Goal: Information Seeking & Learning: Learn about a topic

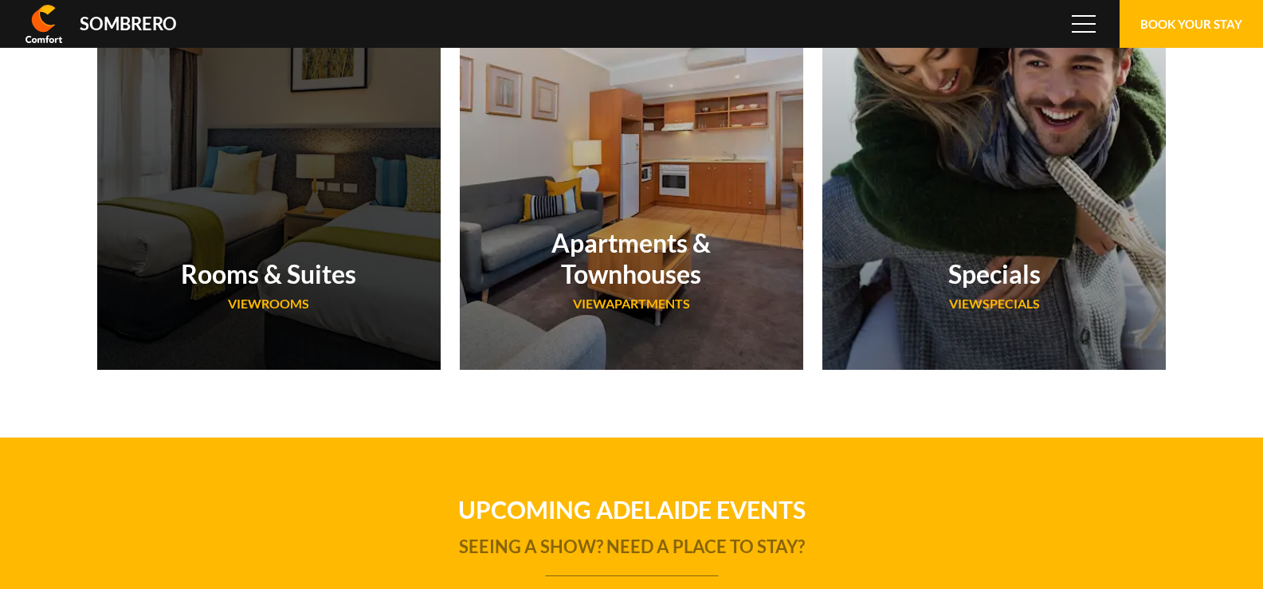
scroll to position [106402, 0]
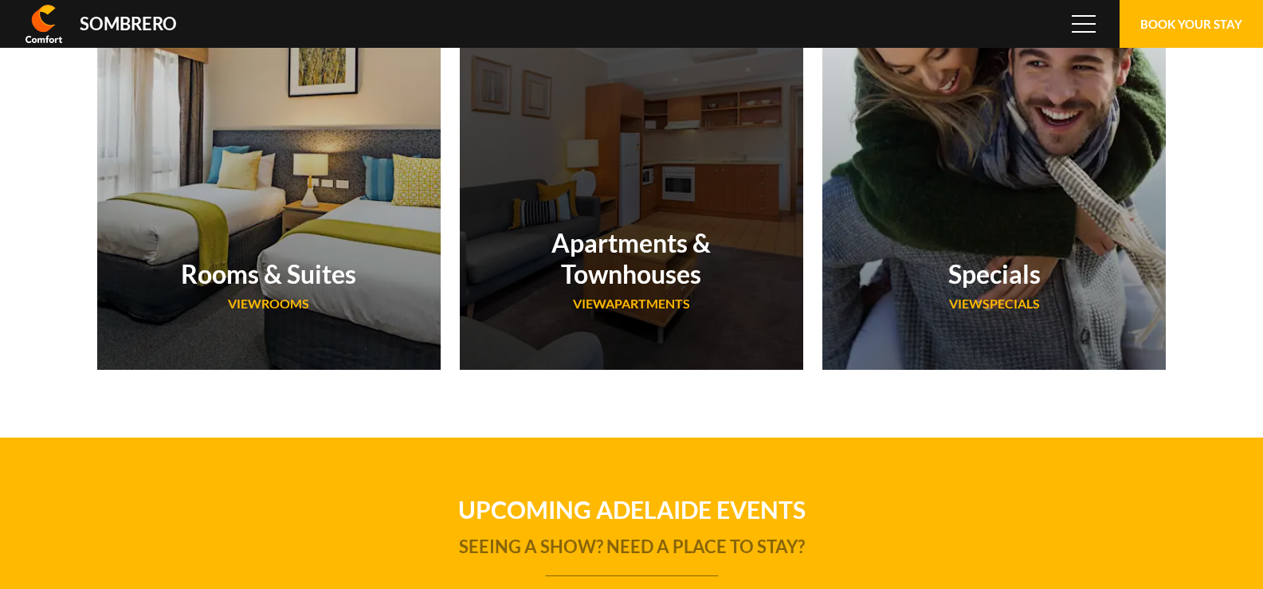
click at [657, 272] on h2 "Apartments & Townhouses" at bounding box center [632, 258] width 248 height 62
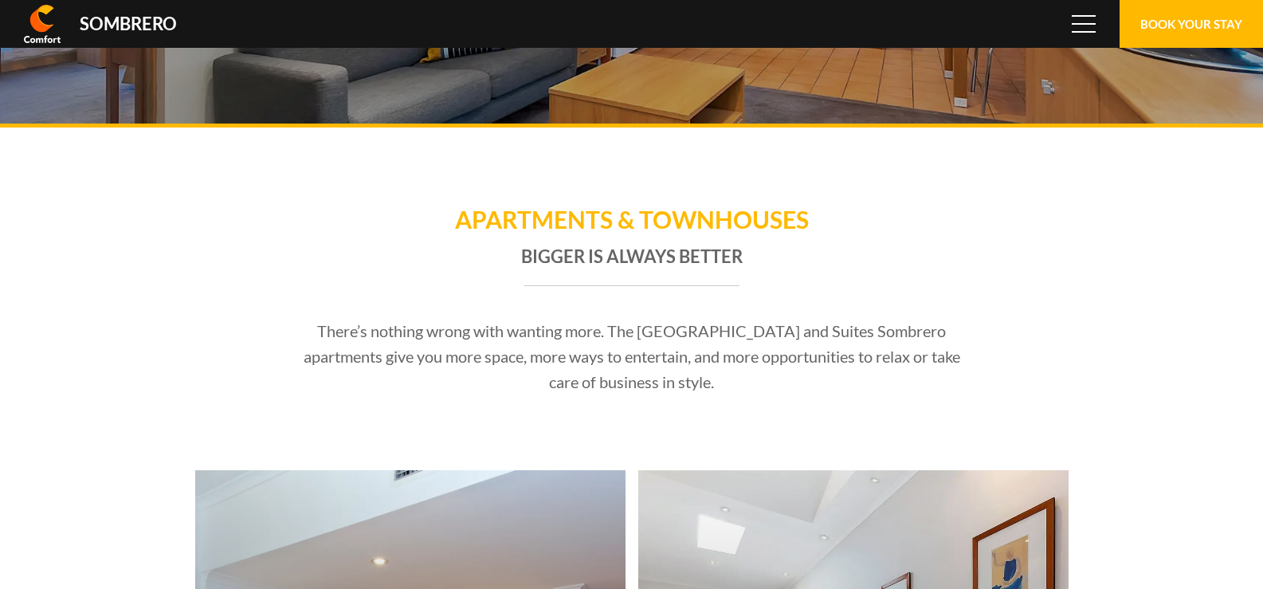
scroll to position [106402, 0]
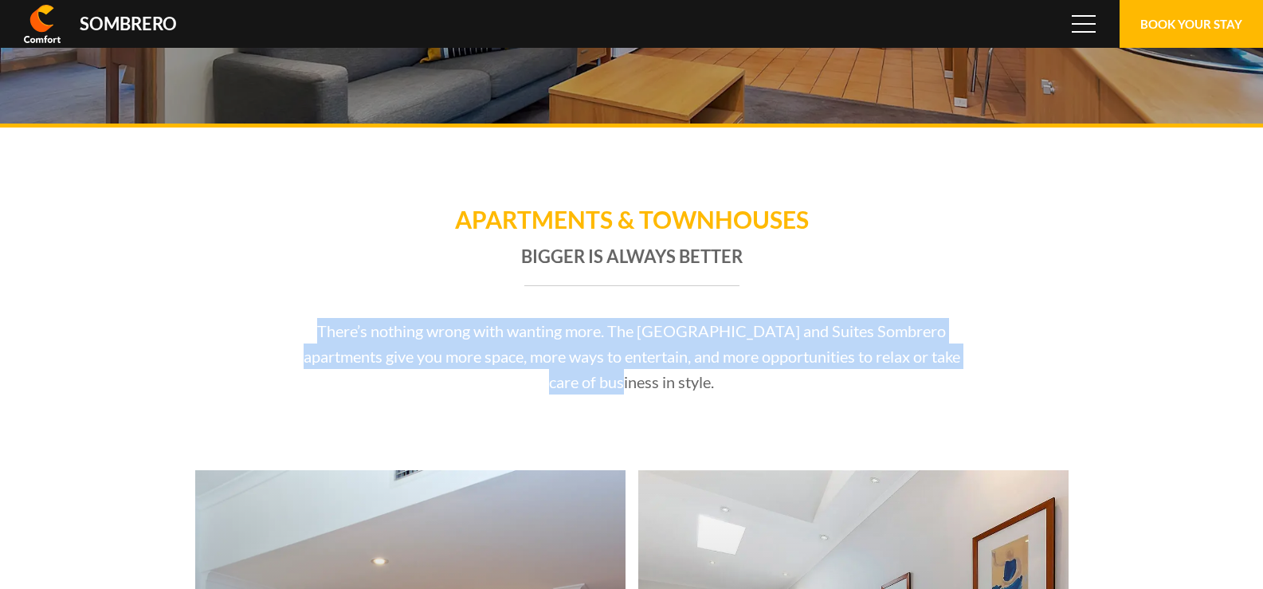
drag, startPoint x: 288, startPoint y: 336, endPoint x: 575, endPoint y: 371, distance: 289.0
click at [575, 371] on div "There’s nothing wrong with wanting more. The [GEOGRAPHIC_DATA] and Suites Sombr…" at bounding box center [631, 356] width 749 height 76
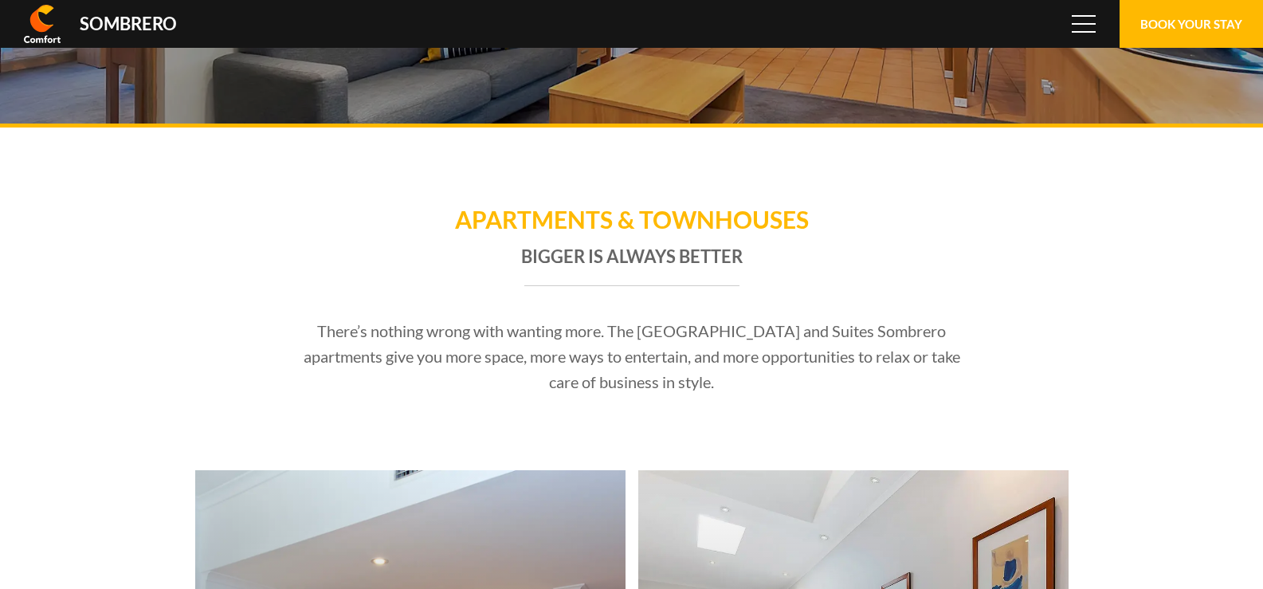
click at [723, 396] on section "Apartments & Townhouses Bigger is always better There’s nothing wrong with want…" at bounding box center [631, 298] width 797 height 343
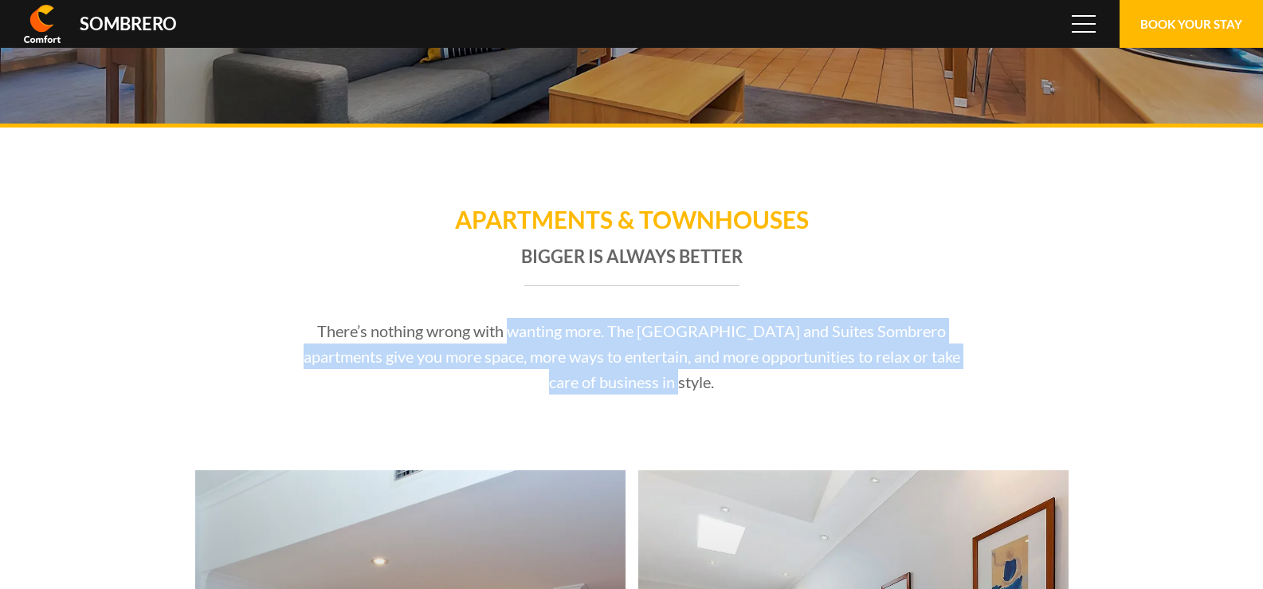
drag, startPoint x: 696, startPoint y: 386, endPoint x: 494, endPoint y: 340, distance: 206.8
click at [494, 340] on p "There’s nothing wrong with wanting more. The [GEOGRAPHIC_DATA] and Suites Sombr…" at bounding box center [632, 356] width 674 height 76
click at [712, 392] on p "There’s nothing wrong with wanting more. The [GEOGRAPHIC_DATA] and Suites Sombr…" at bounding box center [632, 356] width 674 height 76
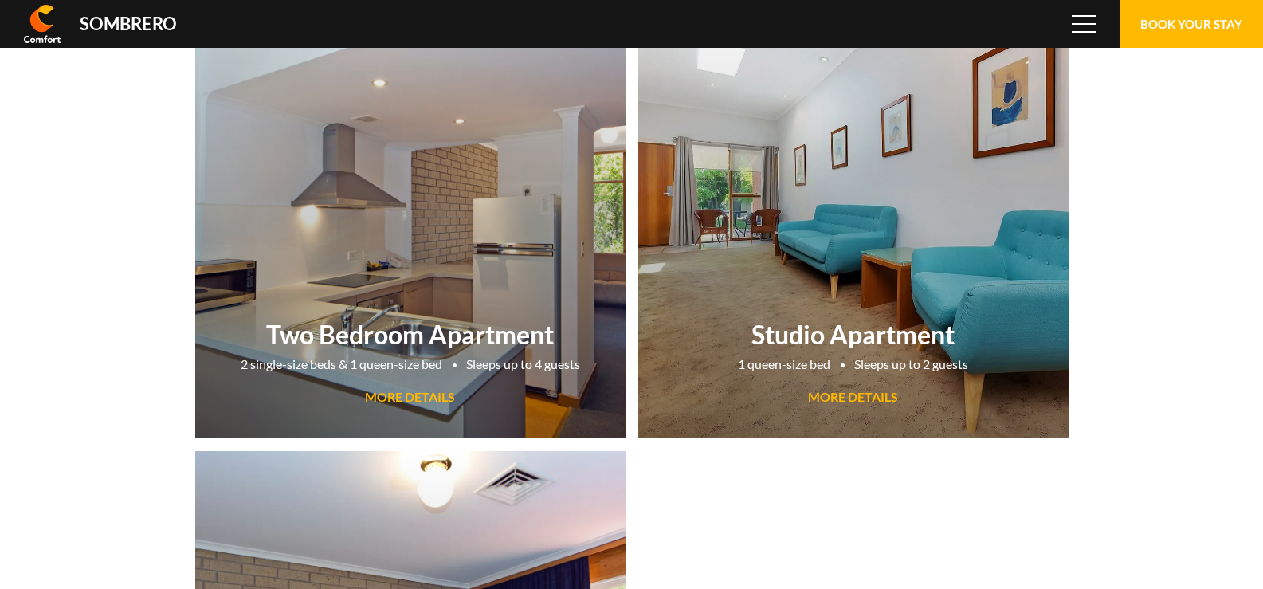
scroll to position [0, 0]
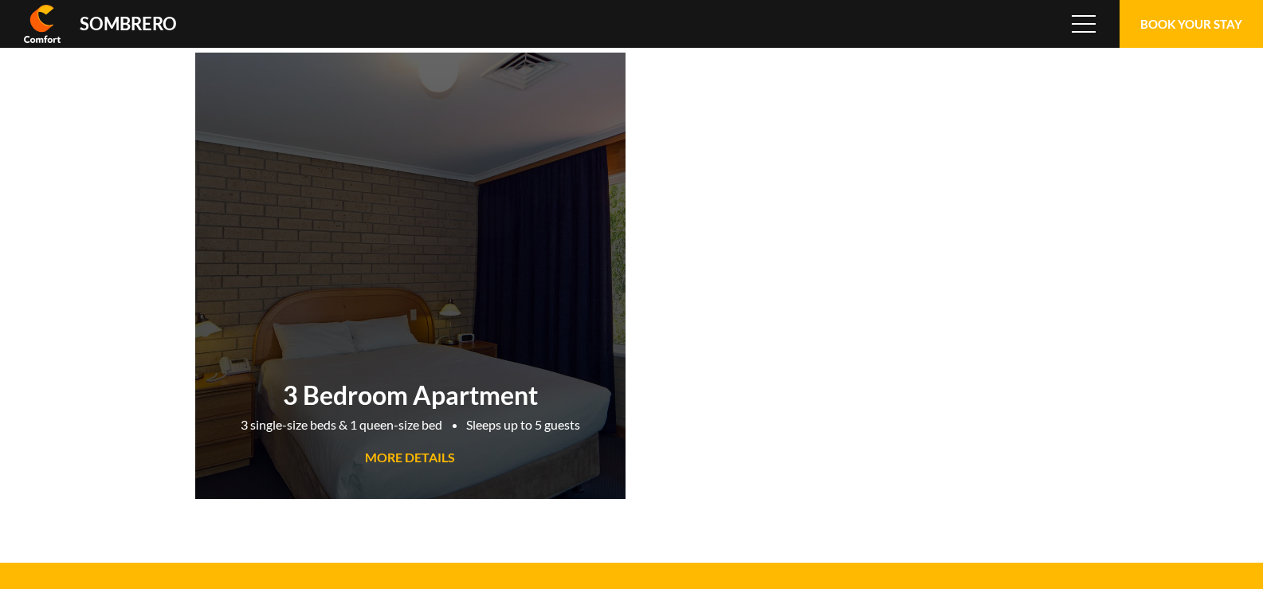
click at [435, 462] on span "MORE DETAILS" at bounding box center [410, 456] width 90 height 15
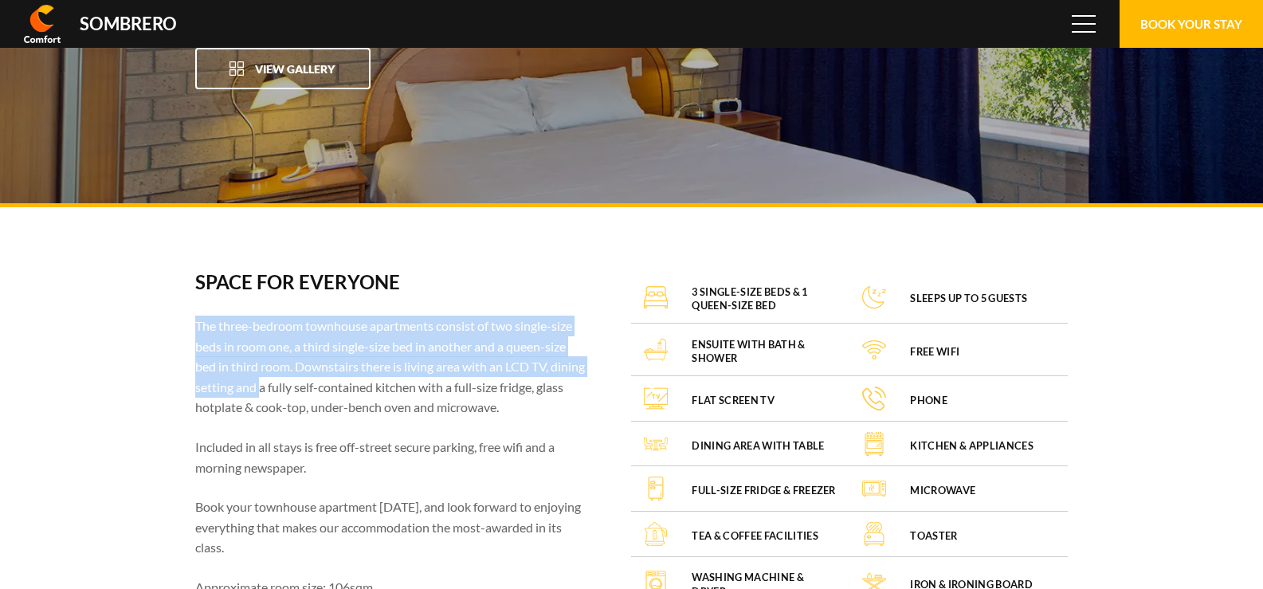
drag, startPoint x: 197, startPoint y: 327, endPoint x: 305, endPoint y: 389, distance: 124.9
click at [300, 390] on p "The three-bedroom townhouse apartments consist of two single-size beds in room …" at bounding box center [391, 367] width 393 height 102
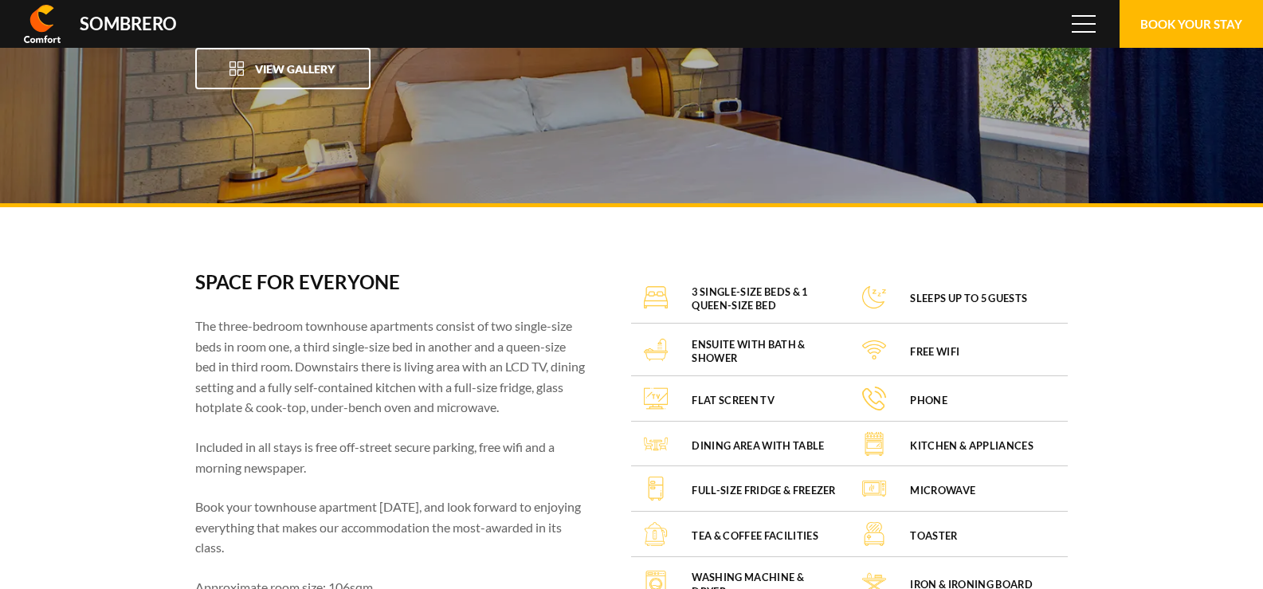
click at [388, 386] on p "The three-bedroom townhouse apartments consist of two single-size beds in room …" at bounding box center [391, 367] width 393 height 102
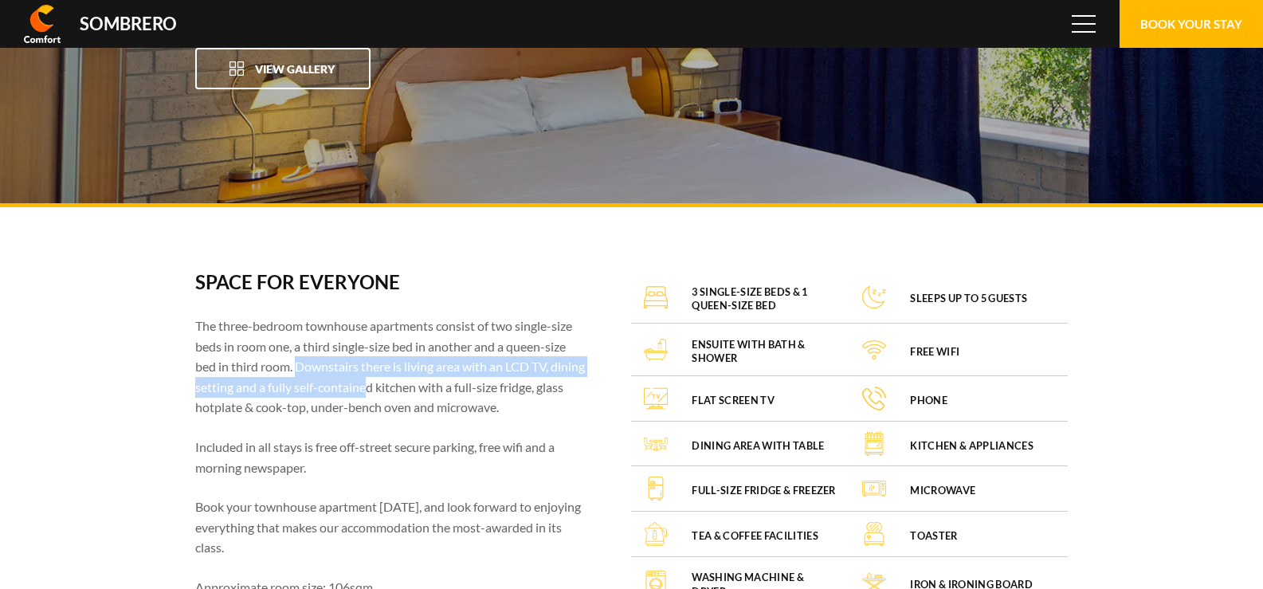
drag, startPoint x: 300, startPoint y: 367, endPoint x: 415, endPoint y: 393, distance: 117.5
click at [407, 393] on p "The three-bedroom townhouse apartments consist of two single-size beds in room …" at bounding box center [391, 367] width 393 height 102
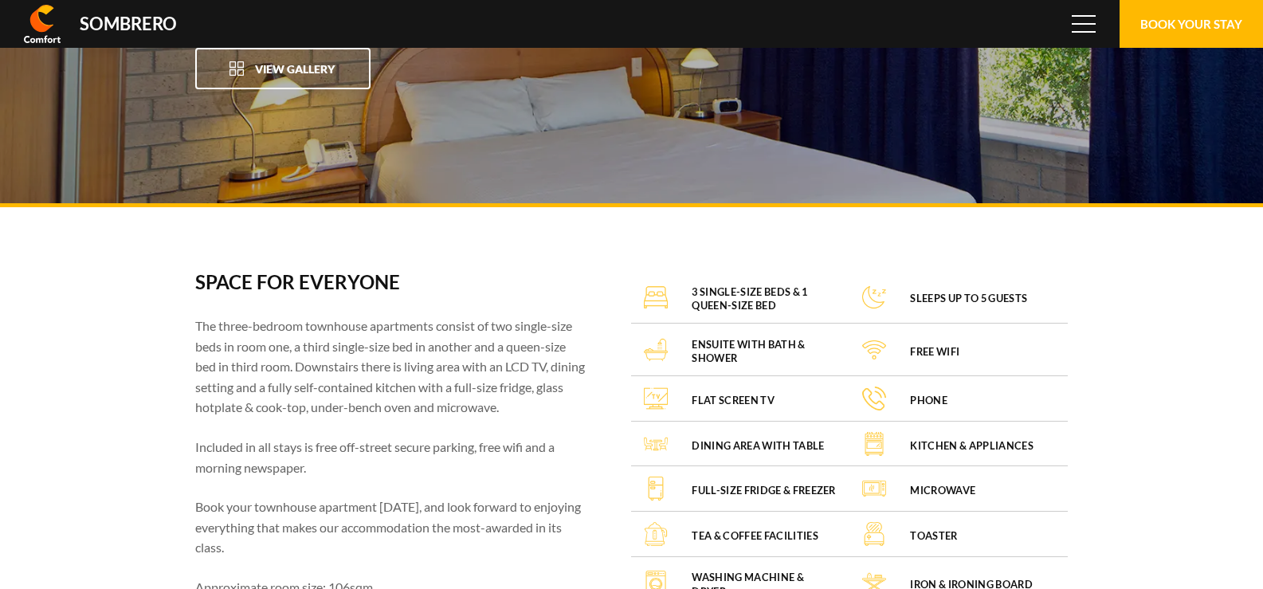
click at [481, 402] on p "The three-bedroom townhouse apartments consist of two single-size beds in room …" at bounding box center [391, 367] width 393 height 102
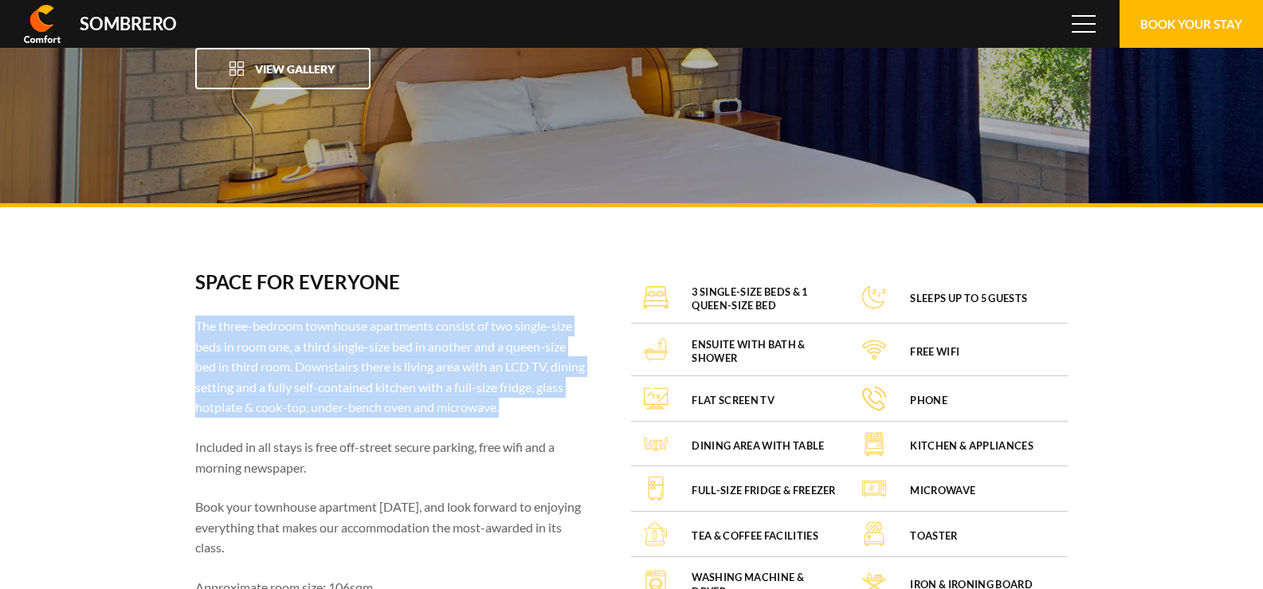
drag, startPoint x: 559, startPoint y: 406, endPoint x: 197, endPoint y: 332, distance: 370.0
click at [197, 332] on p "The three-bedroom townhouse apartments consist of two single-size beds in room …" at bounding box center [391, 367] width 393 height 102
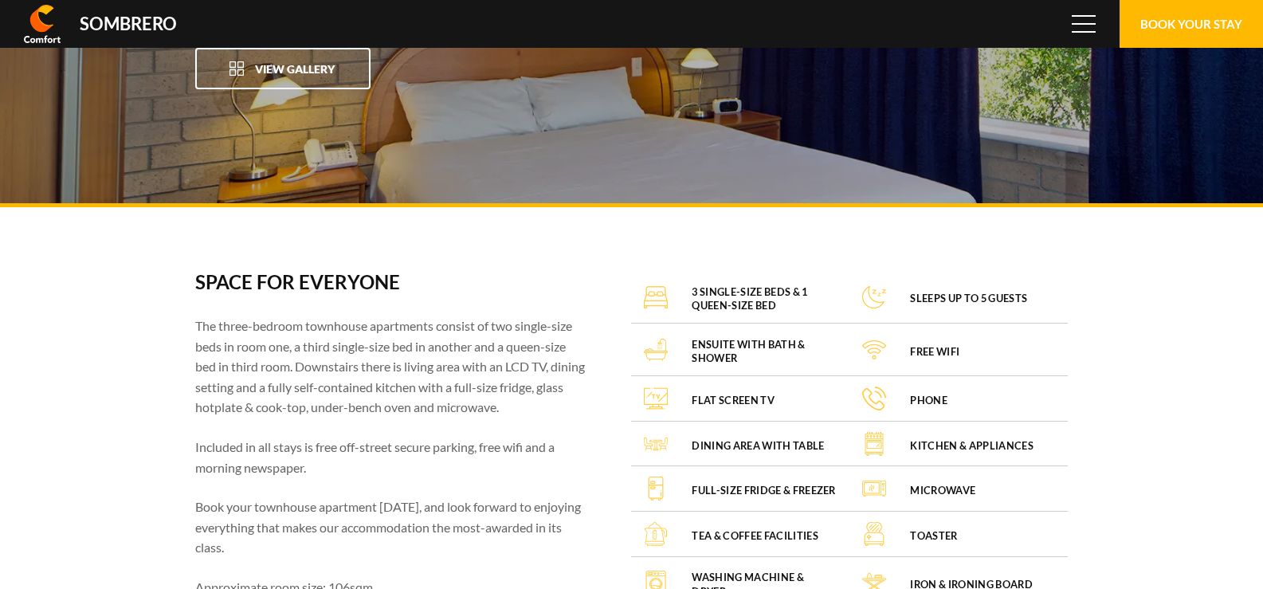
click at [327, 423] on div "The three-bedroom townhouse apartments consist of two single-size beds in room …" at bounding box center [391, 457] width 393 height 282
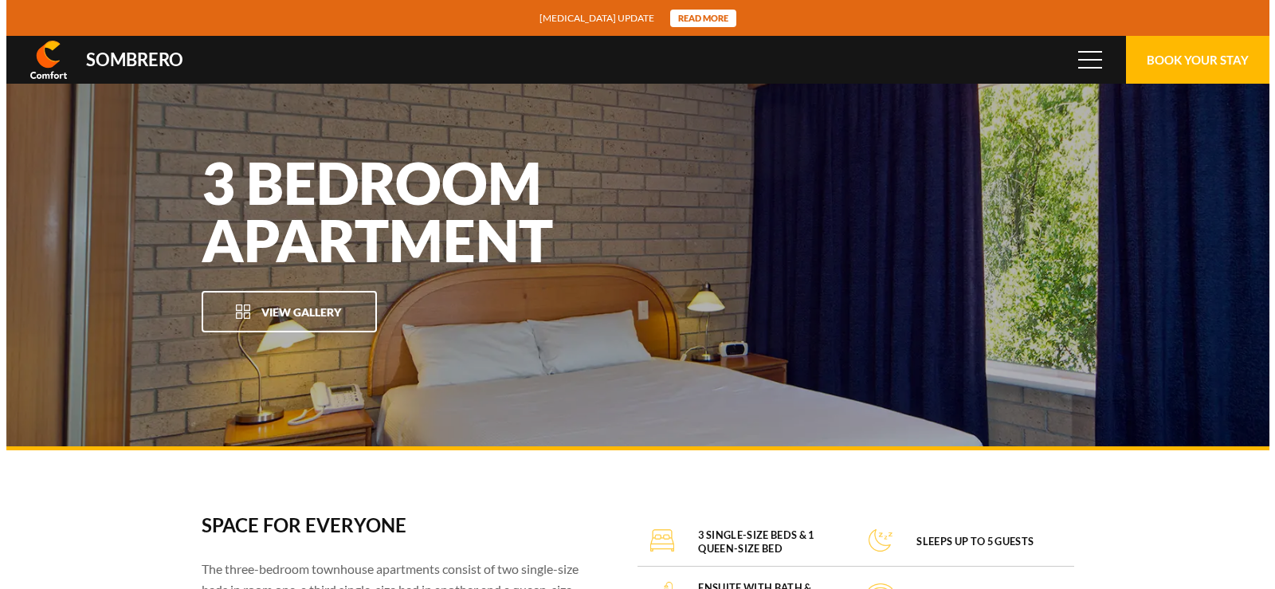
scroll to position [106402, 0]
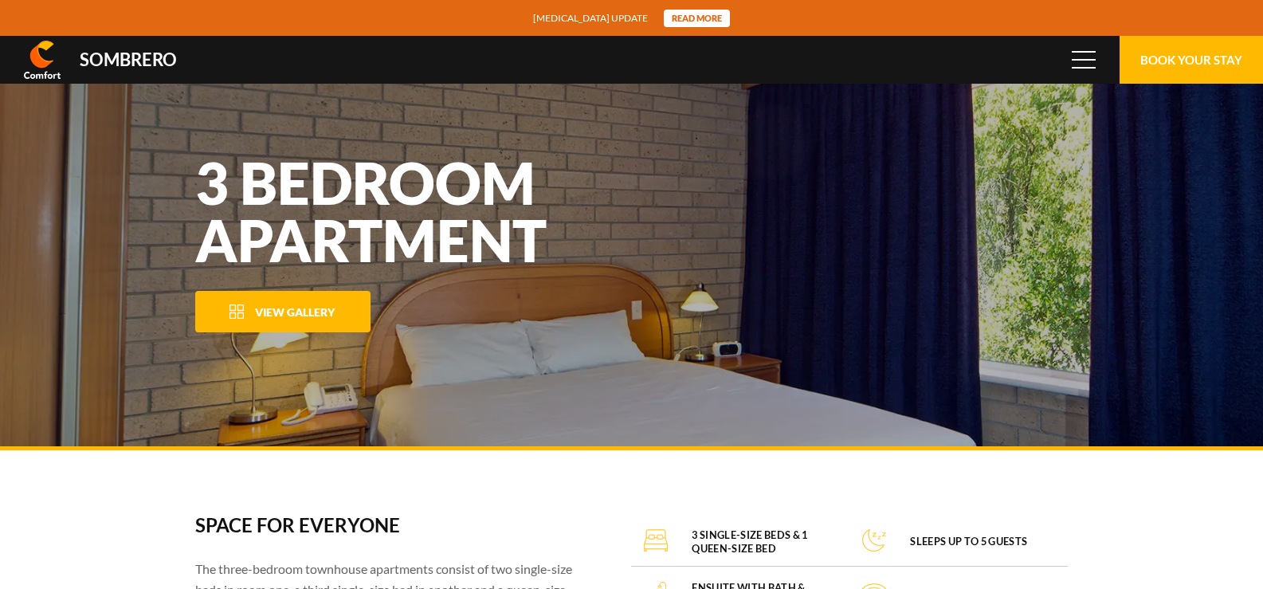
click at [292, 311] on span "View Gallery" at bounding box center [295, 312] width 80 height 14
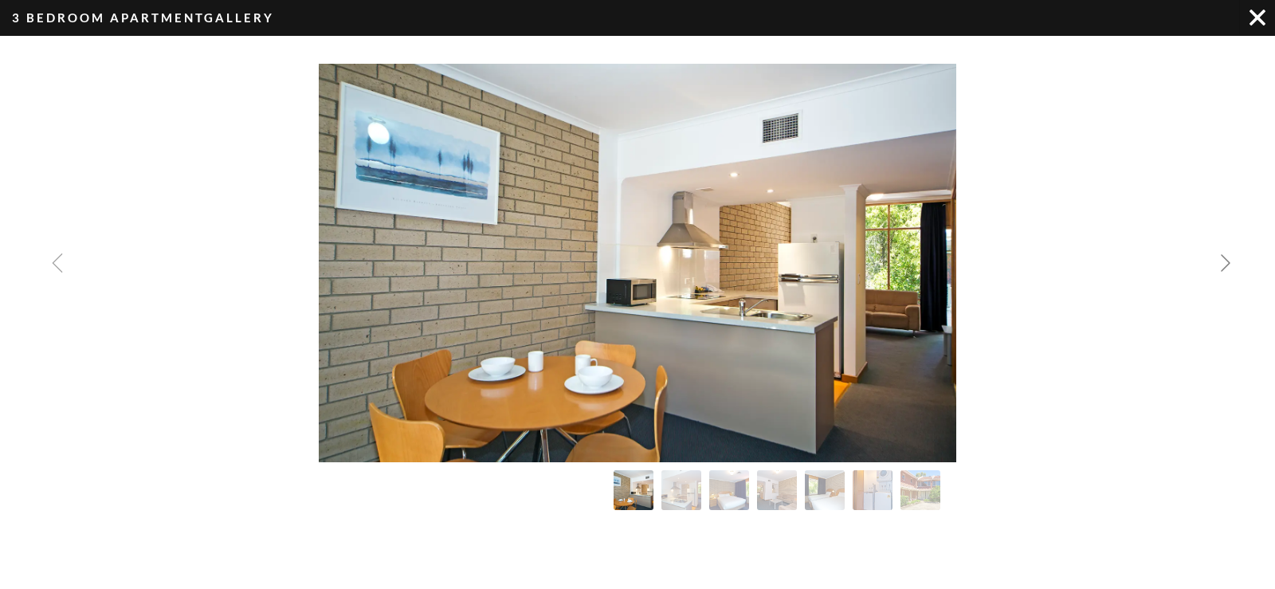
click at [1229, 265] on img "Next slide" at bounding box center [1225, 262] width 19 height 19
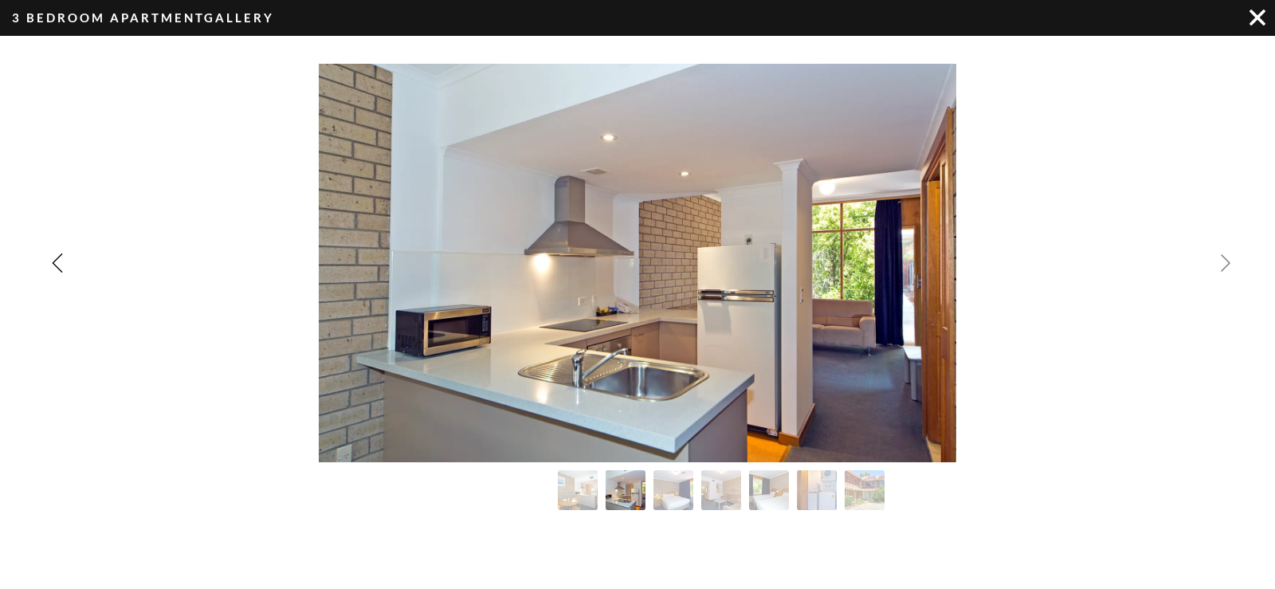
click at [1229, 265] on img "Next slide" at bounding box center [1225, 262] width 19 height 19
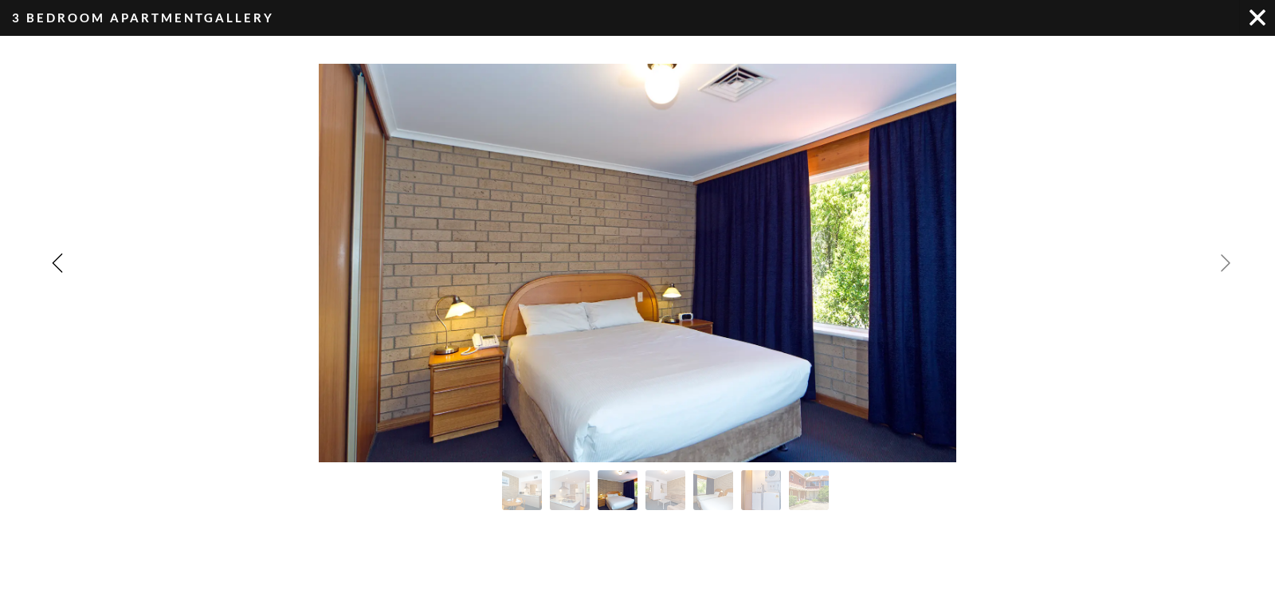
click at [1229, 265] on img "Next slide" at bounding box center [1225, 262] width 19 height 19
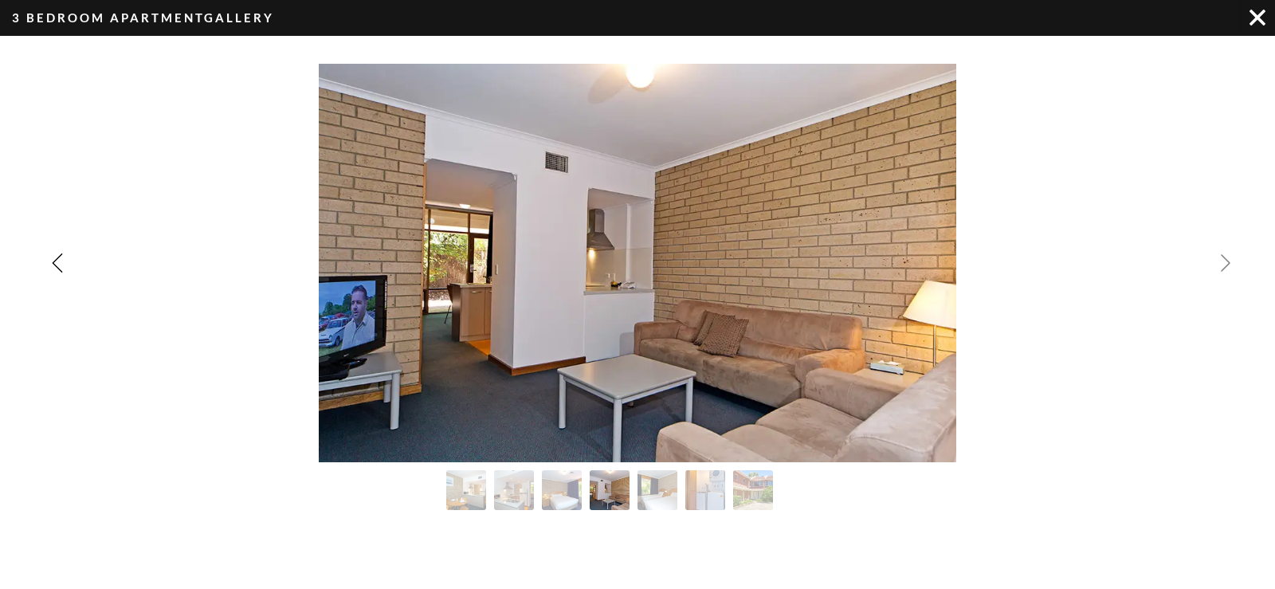
click at [1229, 265] on img "Next slide" at bounding box center [1225, 262] width 19 height 19
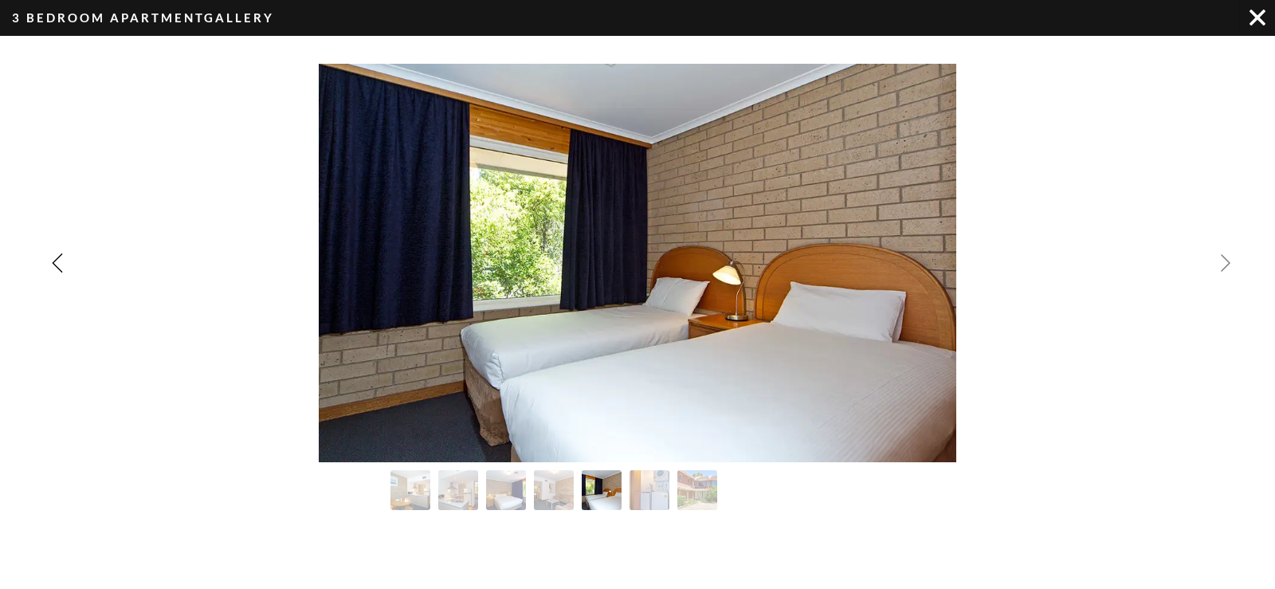
click at [1229, 265] on img "Next slide" at bounding box center [1225, 262] width 19 height 19
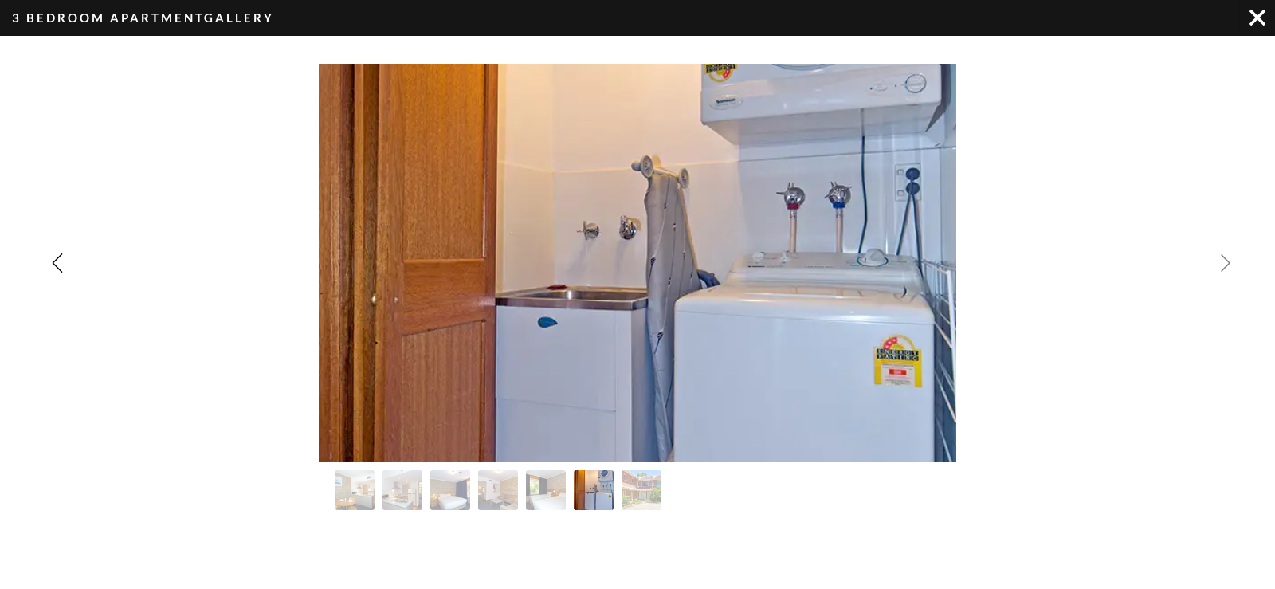
click at [1229, 265] on img "Next slide" at bounding box center [1225, 262] width 19 height 19
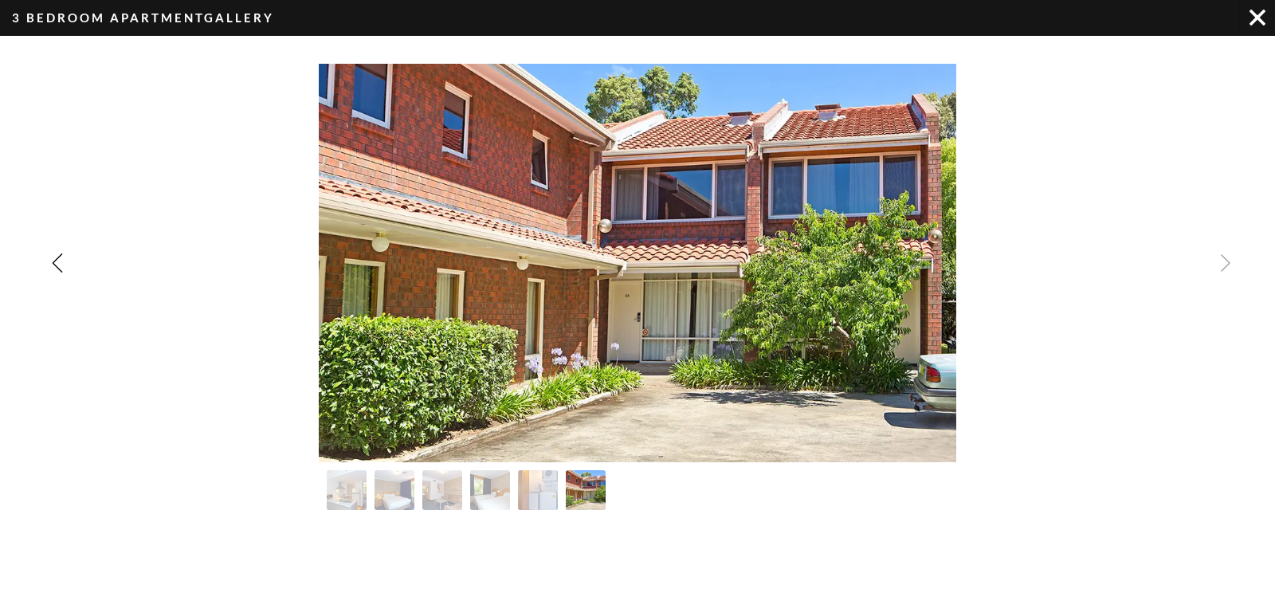
click at [1260, 23] on img "Image Gallery" at bounding box center [1257, 18] width 16 height 16
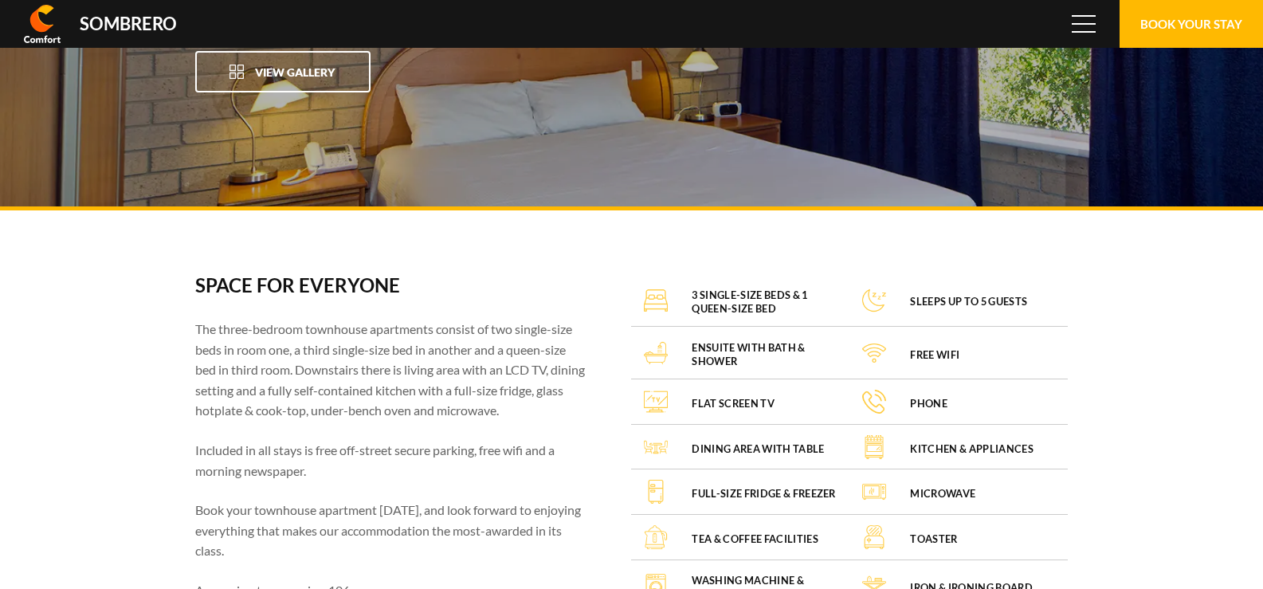
scroll to position [159, 0]
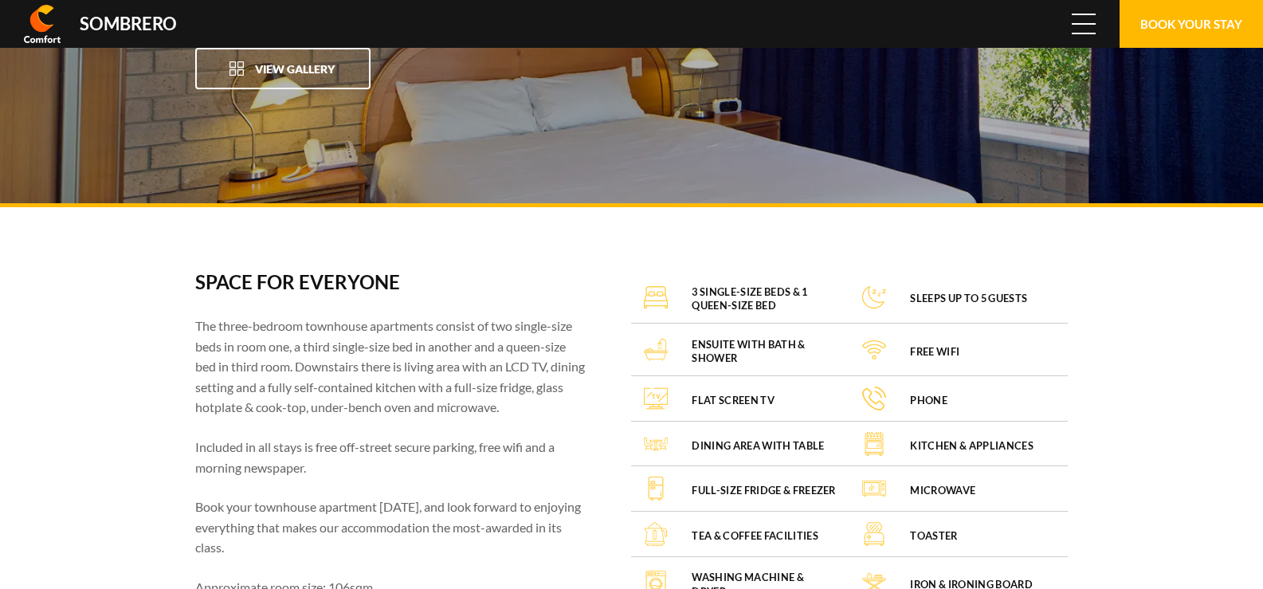
click at [1089, 28] on span "Menu" at bounding box center [1084, 24] width 24 height 18
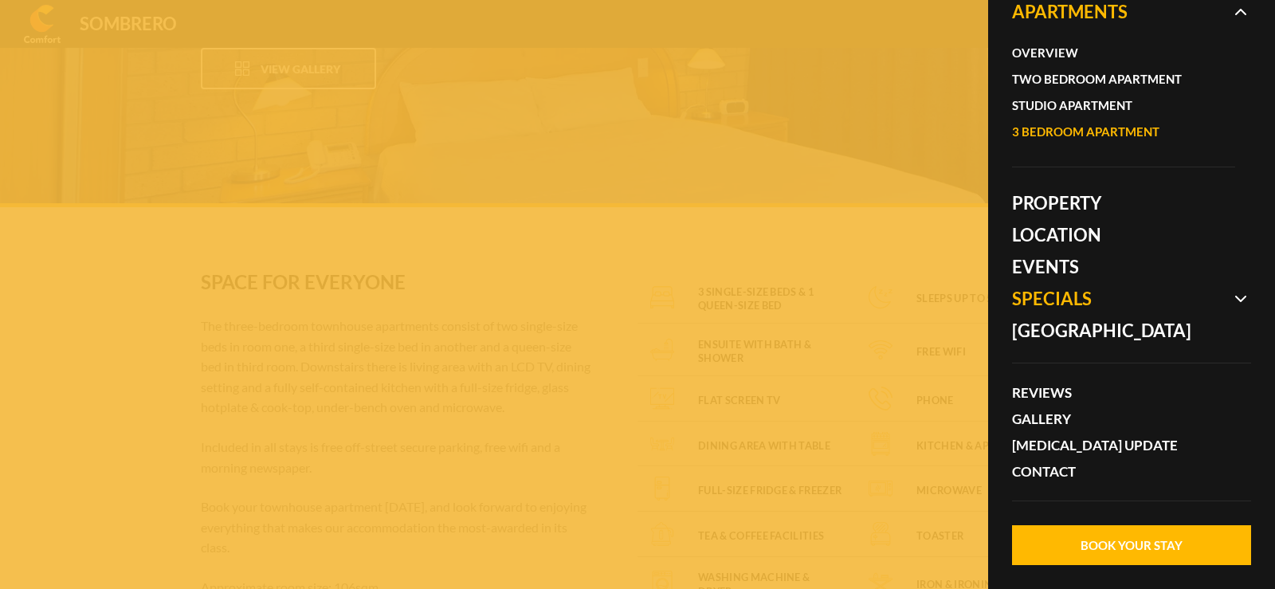
click at [1071, 292] on span at bounding box center [1131, 299] width 239 height 32
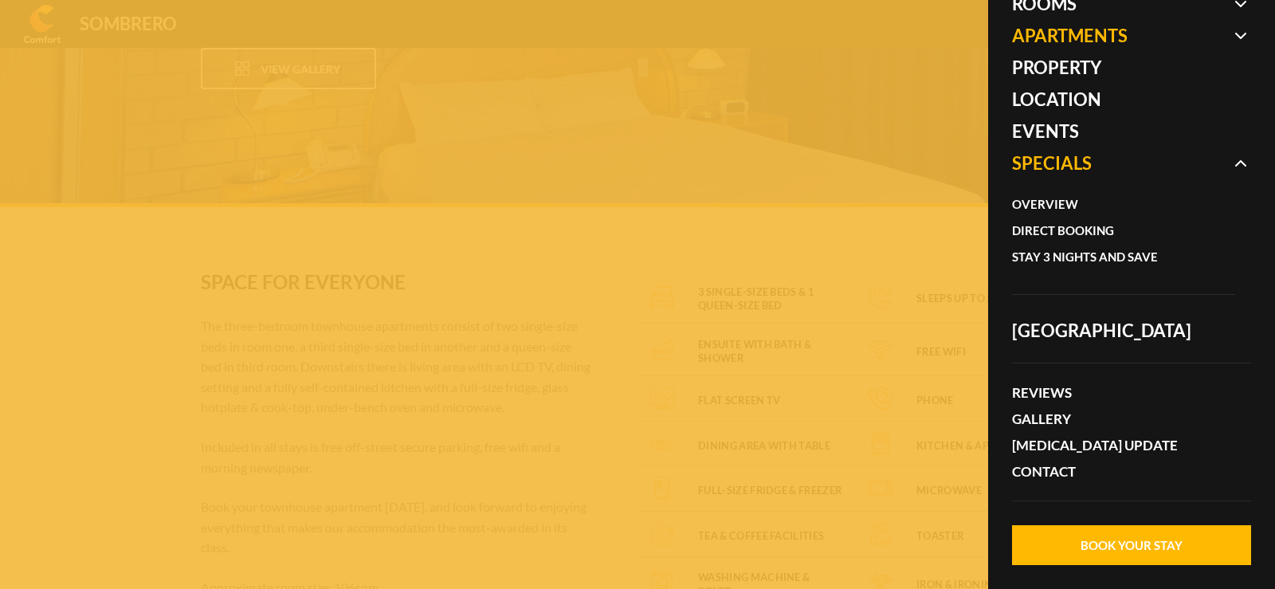
click at [1073, 161] on span at bounding box center [1131, 163] width 239 height 32
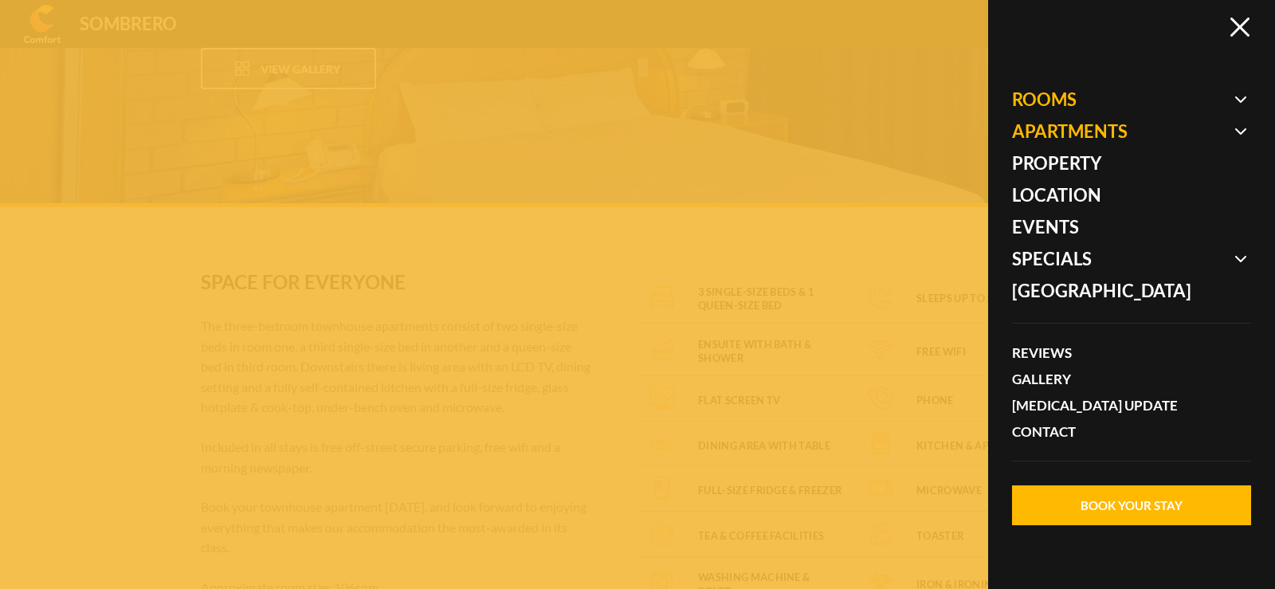
click at [1059, 96] on span at bounding box center [1131, 100] width 239 height 32
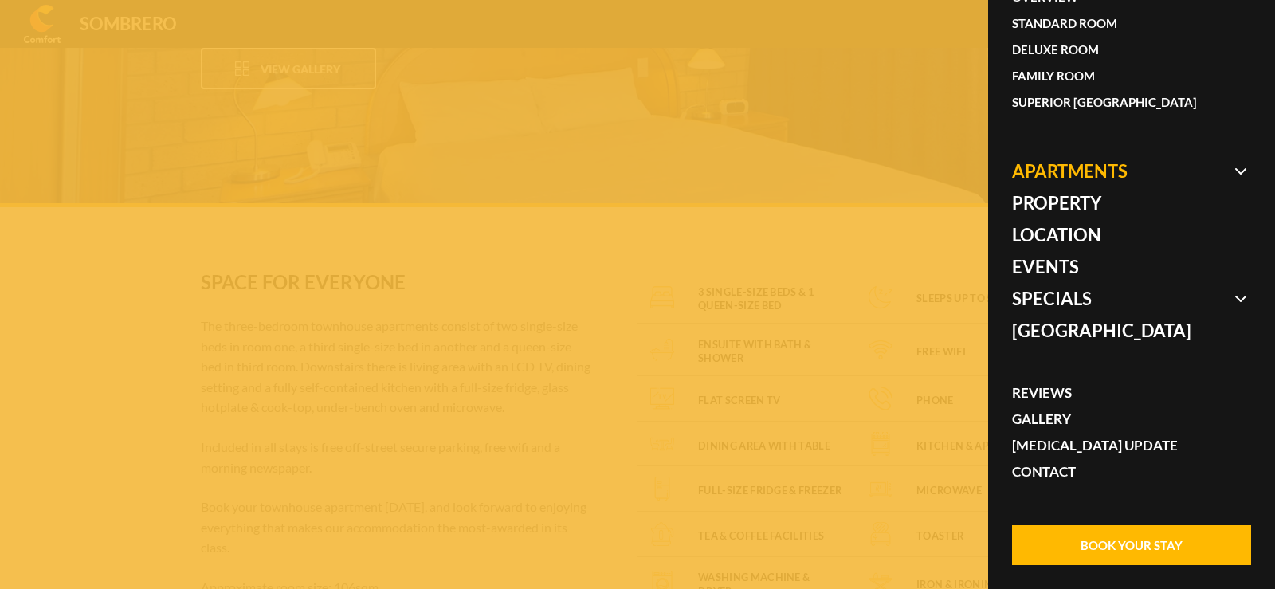
click at [1073, 174] on span at bounding box center [1131, 171] width 239 height 32
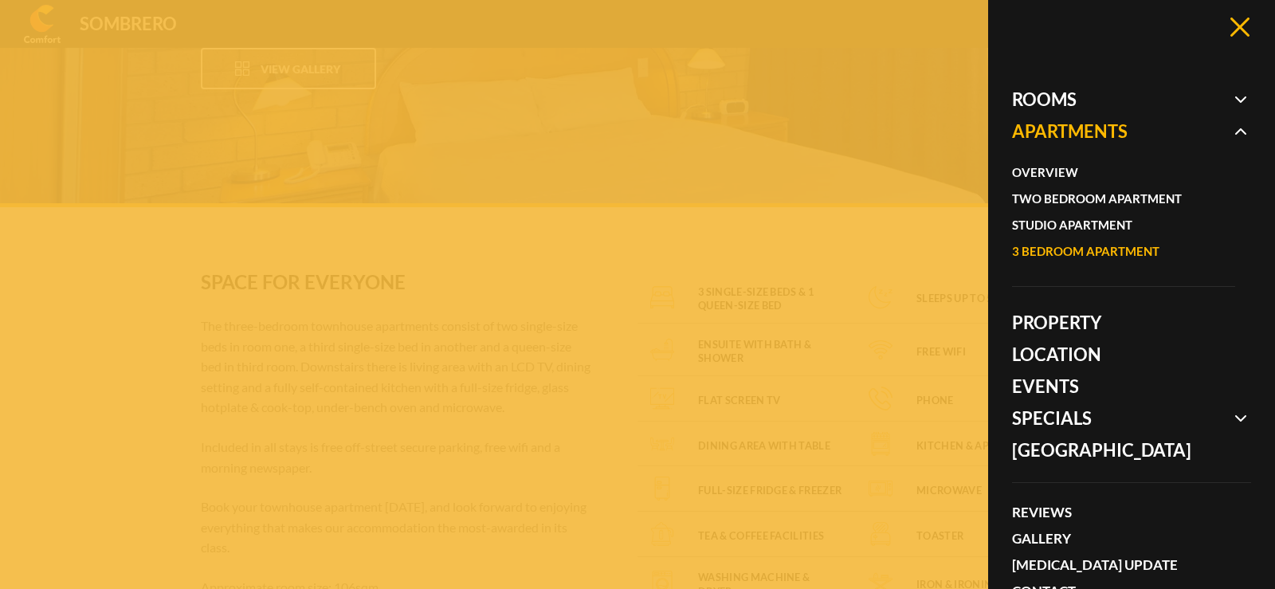
click at [1248, 33] on icon at bounding box center [1239, 27] width 19 height 19
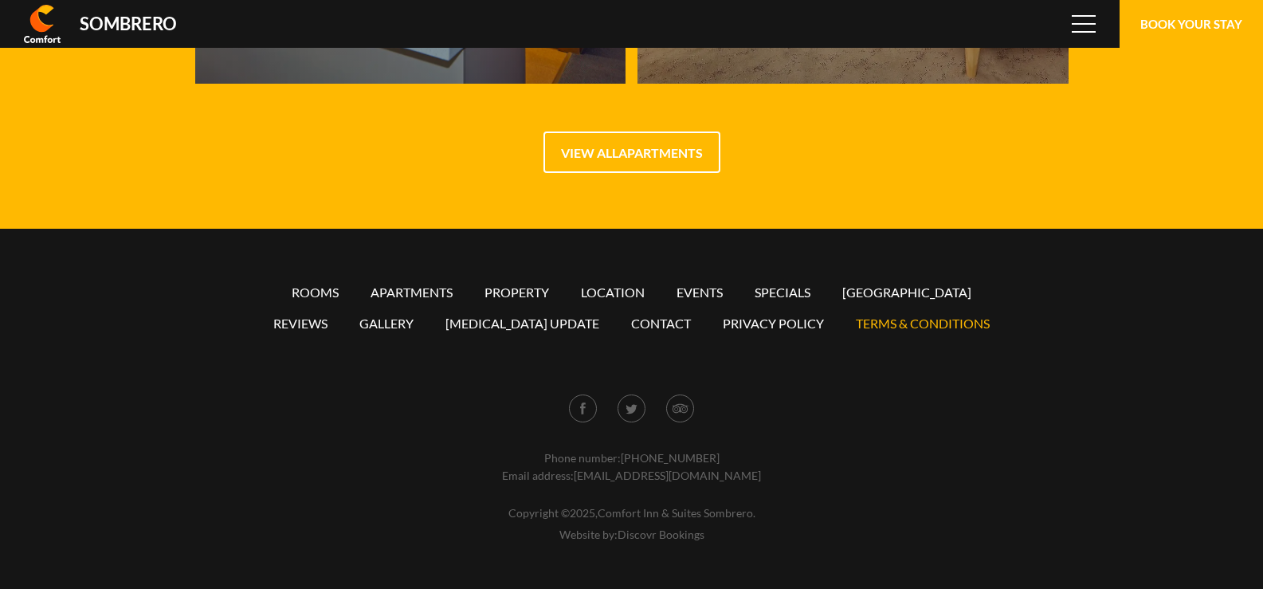
click at [911, 325] on link "Terms & conditions" at bounding box center [923, 323] width 134 height 15
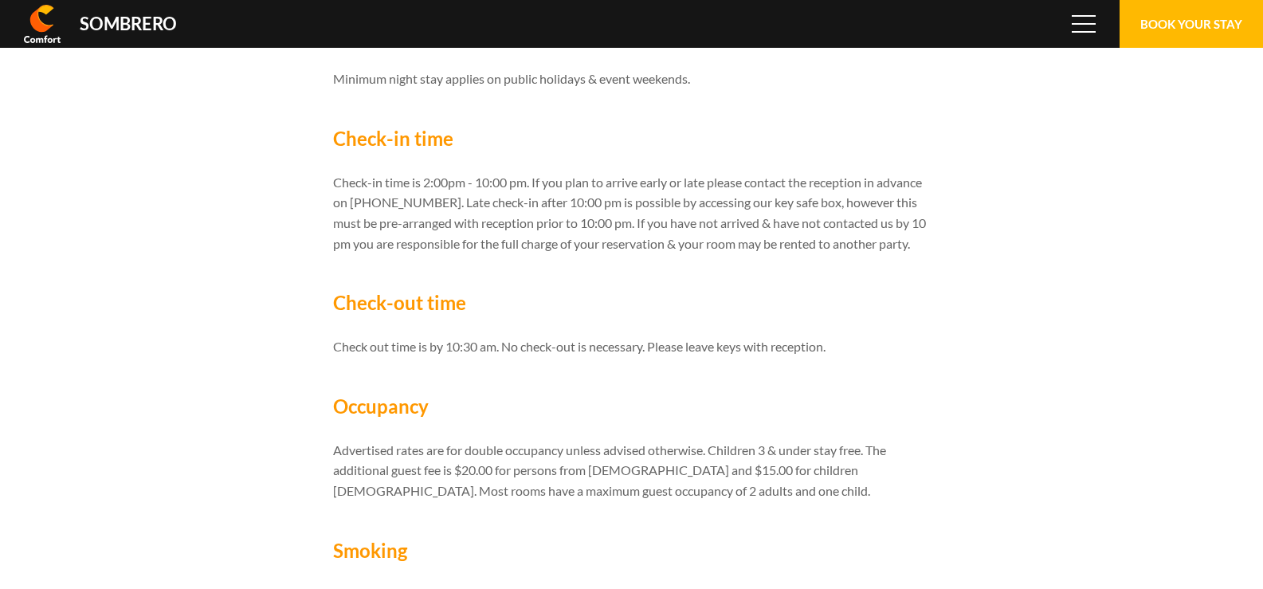
scroll to position [106402, 0]
drag, startPoint x: 504, startPoint y: 370, endPoint x: 650, endPoint y: 366, distance: 145.8
click at [650, 357] on p "Check out time is by 10:30 am. No check-out is necessary. Please leave keys wit…" at bounding box center [632, 346] width 598 height 21
click at [679, 357] on p "Check out time is by 10:30 am. No check-out is necessary. Please leave keys wit…" at bounding box center [632, 346] width 598 height 21
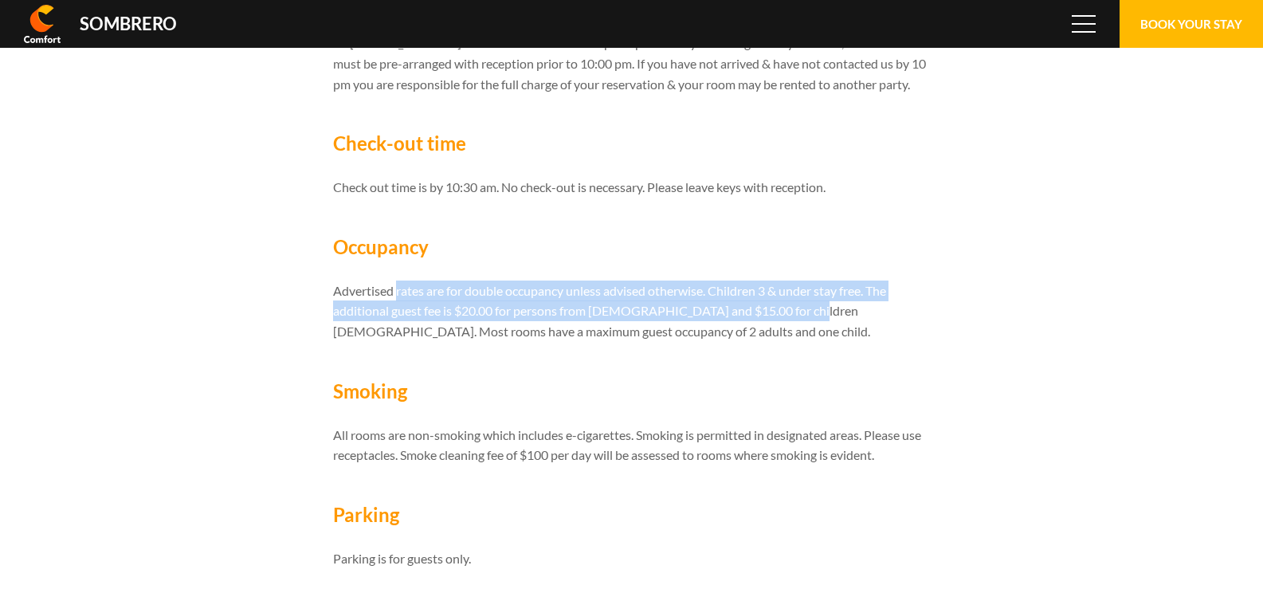
drag, startPoint x: 397, startPoint y: 312, endPoint x: 796, endPoint y: 340, distance: 400.2
click at [796, 340] on p "Advertised rates are for double occupancy unless advised otherwise. Children 3 …" at bounding box center [632, 310] width 598 height 61
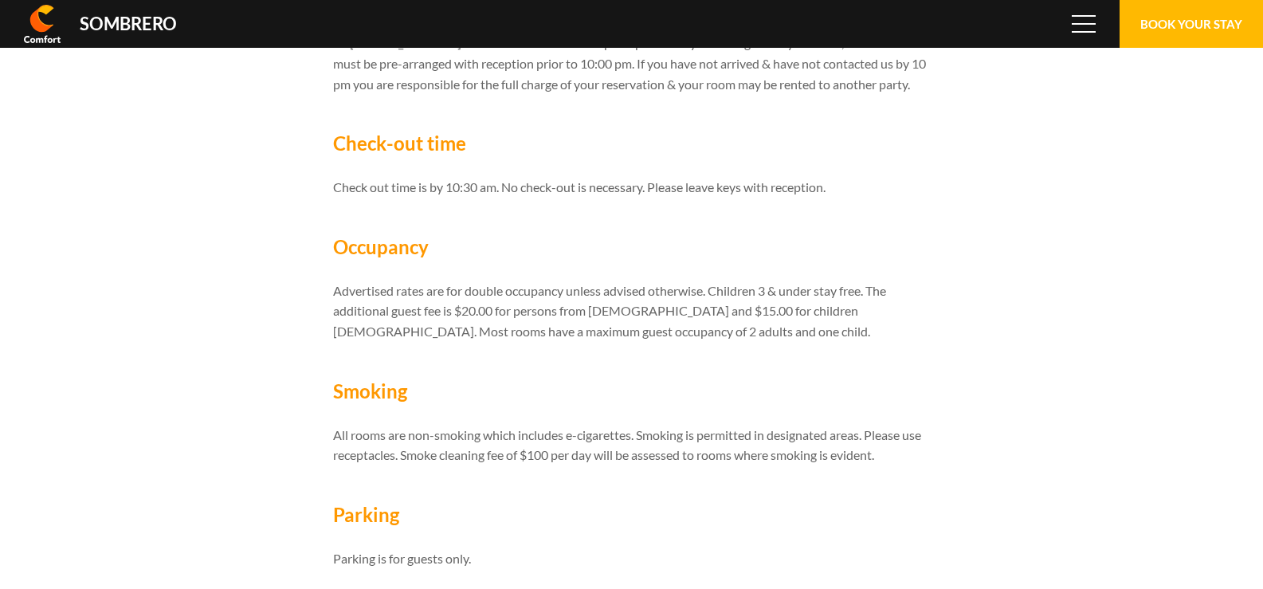
click at [816, 342] on p "Advertised rates are for double occupancy unless advised otherwise. Children 3 …" at bounding box center [632, 310] width 598 height 61
